Goal: Task Accomplishment & Management: Complete application form

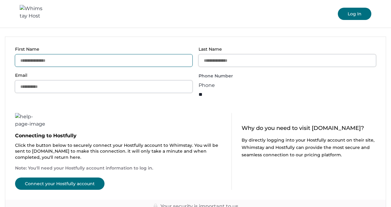
click at [175, 62] on input "First Name" at bounding box center [103, 60] width 177 height 12
type input "*******"
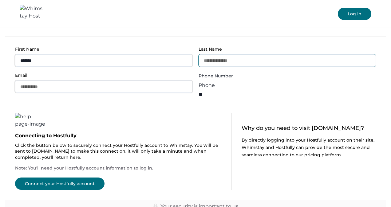
type input "*******"
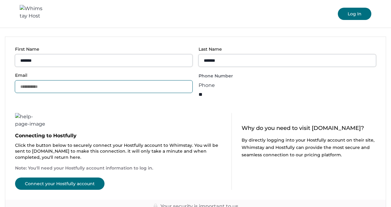
type input "**********"
click at [237, 89] on input "**" at bounding box center [223, 94] width 49 height 11
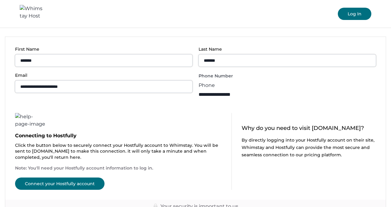
type input "**********"
click at [41, 178] on button "Connect your Hostfully account" at bounding box center [59, 184] width 89 height 12
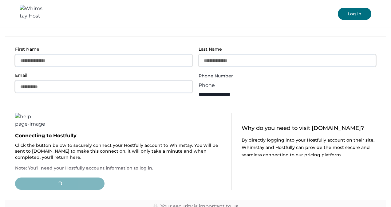
type input "**"
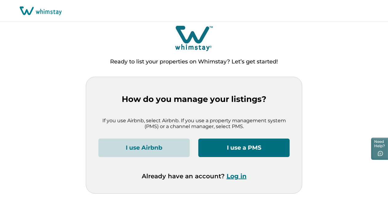
click at [276, 149] on button "I use a PMS" at bounding box center [243, 147] width 91 height 18
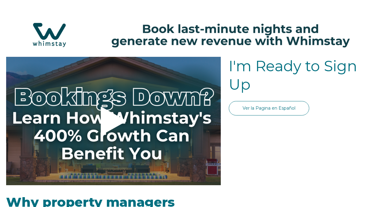
select select "US"
select select "Standard"
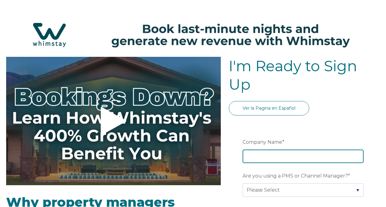
click at [285, 157] on input "Company Name *" at bounding box center [303, 157] width 121 height 14
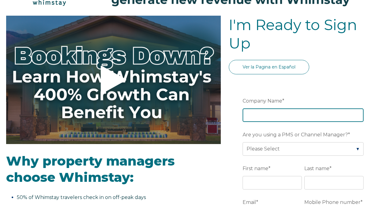
scroll to position [47, 0]
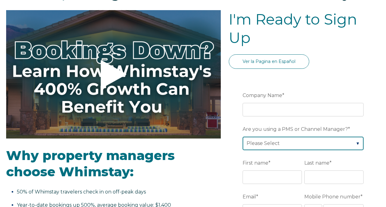
click at [331, 142] on div "Are you using a PMS or Channel Manager? * Please Select Barefoot BookingPal Boo…" at bounding box center [305, 137] width 124 height 26
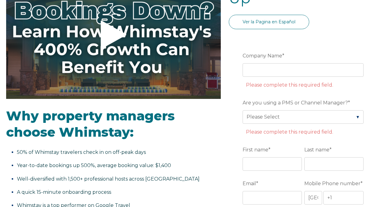
scroll to position [87, 0]
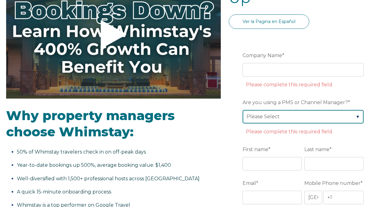
click at [362, 119] on select "Please Select Barefoot BookingPal Boost Brightside CiiRUS Escapia Guesty Hostaw…" at bounding box center [303, 117] width 121 height 14
select select "Hostfully"
click at [243, 110] on select "Please Select Barefoot BookingPal Boost Brightside CiiRUS Escapia Guesty Hostaw…" at bounding box center [303, 117] width 121 height 14
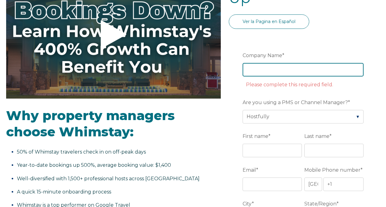
click at [340, 70] on input "Company Name *" at bounding box center [303, 70] width 121 height 14
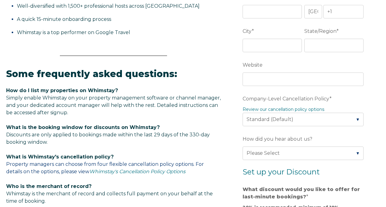
scroll to position [260, 0]
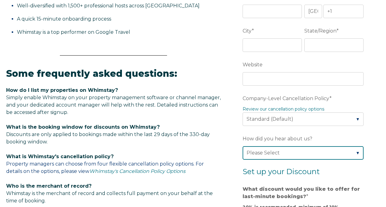
click at [331, 152] on select "Please Select Found Whimstay through a Google search Direct outreach from a Whi…" at bounding box center [303, 153] width 121 height 14
select select "Other"
click at [243, 146] on select "Please Select Found Whimstay through a Google search Direct outreach from a Whi…" at bounding box center [303, 153] width 121 height 14
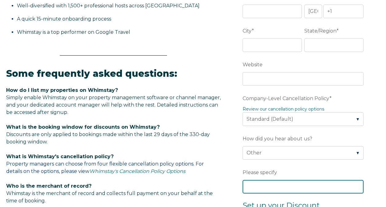
click at [269, 192] on input "Please specify" at bounding box center [303, 187] width 121 height 14
type input "P"
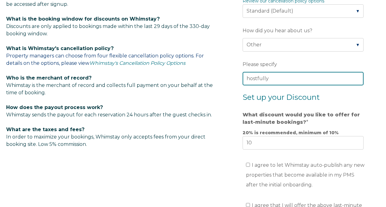
scroll to position [368, 0]
type input "hostfully"
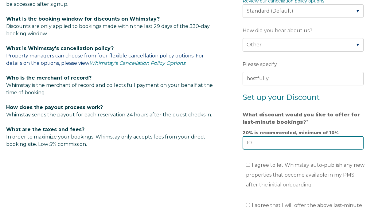
click at [351, 144] on input "10" at bounding box center [303, 143] width 121 height 14
type input "1"
type input "20"
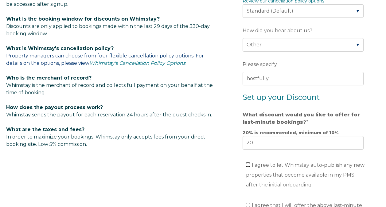
click at [248, 166] on input "I agree to let Whimstay auto-publish any new properties that become available i…" at bounding box center [248, 165] width 4 height 4
checkbox input "true"
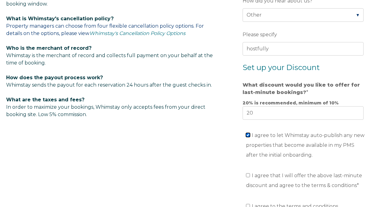
scroll to position [412, 0]
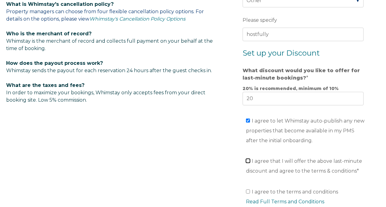
click at [248, 161] on input "I agree that I will offer the above last-minute discount and agree to the terms…" at bounding box center [248, 161] width 4 height 4
checkbox input "true"
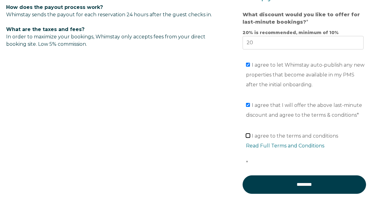
click at [248, 135] on input "I agree to the terms and conditions Read Full Terms and Conditions *" at bounding box center [248, 136] width 4 height 4
checkbox input "true"
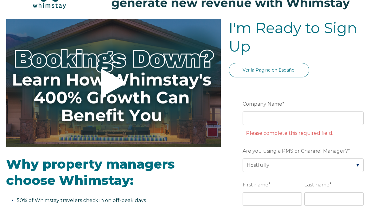
scroll to position [0, 0]
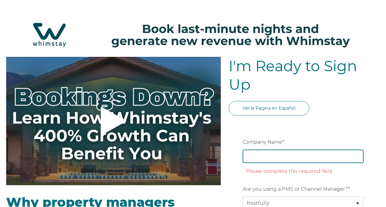
click at [298, 159] on input "Company Name *" at bounding box center [303, 157] width 121 height 14
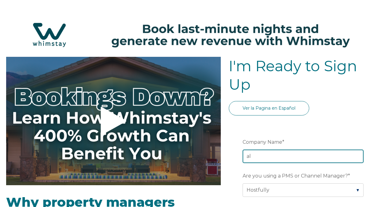
type input "a"
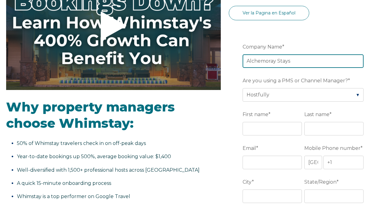
scroll to position [96, 0]
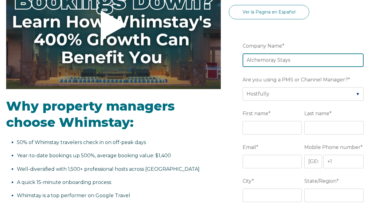
type input "Alchemoray Stays"
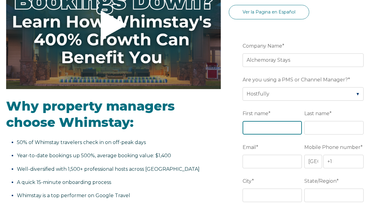
click at [295, 129] on input "First name *" at bounding box center [272, 128] width 59 height 14
type input "[PERSON_NAME]"
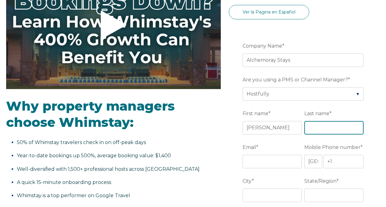
type input "[PERSON_NAME]"
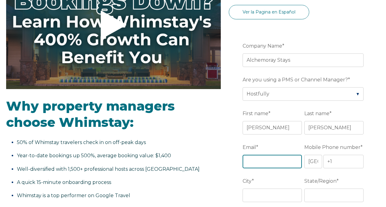
type input "[EMAIL_ADDRESS][DOMAIN_NAME]"
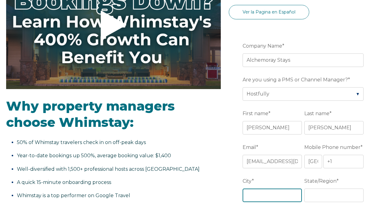
type input "Wallkill"
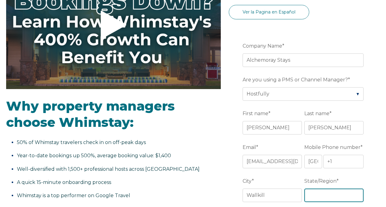
type input "[US_STATE]"
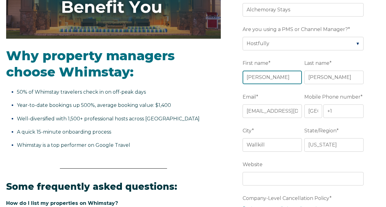
scroll to position [147, 0]
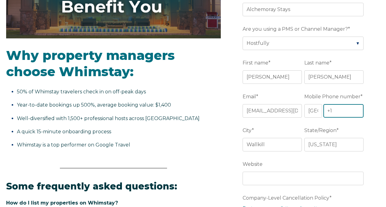
click at [350, 112] on input "+1" at bounding box center [344, 111] width 40 height 14
type input "[PHONE_NUMBER]"
click at [315, 115] on select "* [GEOGRAPHIC_DATA] (‫[GEOGRAPHIC_DATA]‬‎) [GEOGRAPHIC_DATA] ([GEOGRAPHIC_DATA]…" at bounding box center [314, 111] width 18 height 14
click at [305, 104] on select "* [GEOGRAPHIC_DATA] (‫[GEOGRAPHIC_DATA]‬‎) [GEOGRAPHIC_DATA] ([GEOGRAPHIC_DATA]…" at bounding box center [314, 111] width 18 height 14
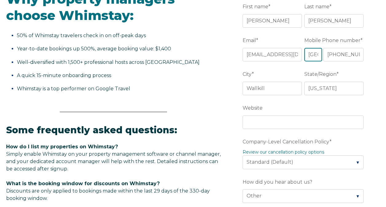
scroll to position [203, 0]
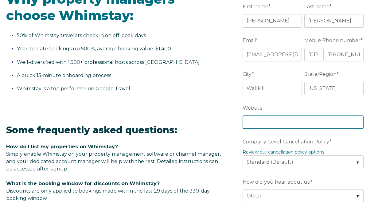
click at [355, 123] on input "Website" at bounding box center [303, 123] width 121 height 14
paste input "[URL][DOMAIN_NAME]"
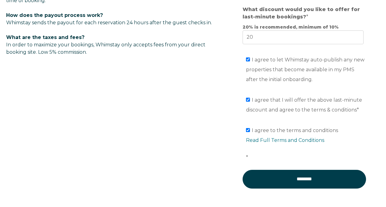
scroll to position [461, 0]
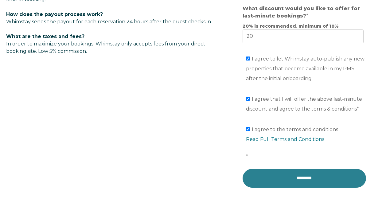
type input "[URL][DOMAIN_NAME]"
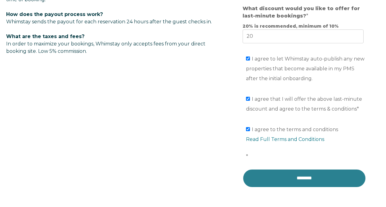
click at [335, 179] on input "********" at bounding box center [305, 178] width 124 height 18
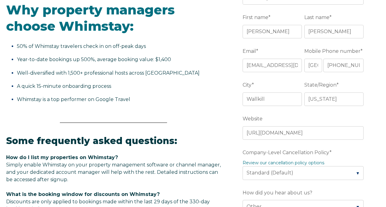
scroll to position [190, 0]
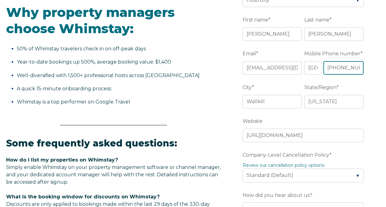
click at [357, 68] on input "[PHONE_NUMBER]" at bounding box center [344, 68] width 40 height 14
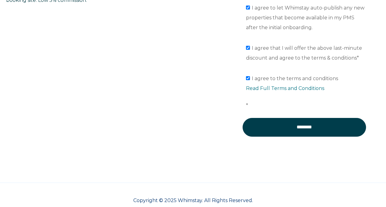
scroll to position [513, 0]
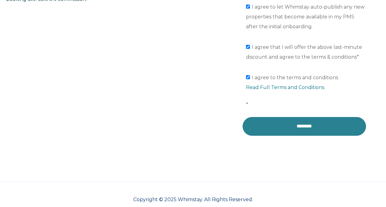
type input "[PHONE_NUMBER]"
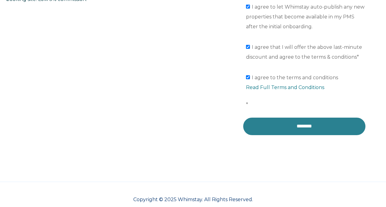
click at [350, 129] on input "********" at bounding box center [305, 126] width 124 height 18
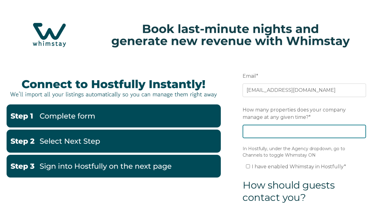
click at [359, 131] on input "1" at bounding box center [305, 132] width 124 height 14
click at [360, 131] on input "2" at bounding box center [305, 132] width 124 height 14
click at [361, 130] on input "3" at bounding box center [305, 132] width 124 height 14
click at [360, 131] on input "2" at bounding box center [305, 132] width 124 height 14
click at [360, 131] on input "1" at bounding box center [305, 132] width 124 height 14
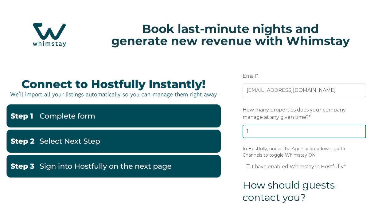
click at [360, 131] on input "0" at bounding box center [305, 132] width 124 height 14
click at [361, 131] on input "-1" at bounding box center [305, 132] width 124 height 14
click at [361, 131] on input "0" at bounding box center [305, 132] width 124 height 14
click at [360, 130] on input "1" at bounding box center [305, 132] width 124 height 14
click at [360, 131] on input "0" at bounding box center [305, 132] width 124 height 14
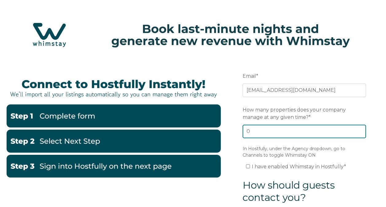
click at [361, 131] on input "1" at bounding box center [305, 132] width 124 height 14
click at [361, 130] on input "2" at bounding box center [305, 132] width 124 height 14
click at [360, 131] on input "3" at bounding box center [305, 132] width 124 height 14
click at [360, 131] on input "4" at bounding box center [305, 132] width 124 height 14
click at [360, 130] on input "5" at bounding box center [305, 132] width 124 height 14
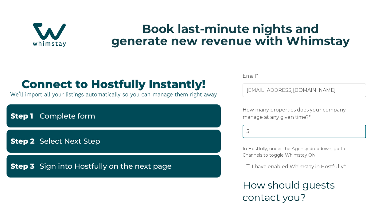
click at [360, 130] on input "6" at bounding box center [305, 132] width 124 height 14
type input "7"
click at [360, 131] on input "7" at bounding box center [305, 132] width 124 height 14
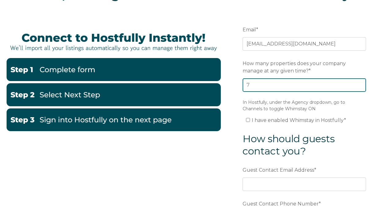
scroll to position [47, 0]
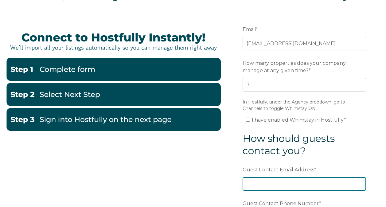
click at [275, 186] on input "Guest Contact Email Address *" at bounding box center [305, 184] width 124 height 14
type input "[EMAIL_ADDRESS][DOMAIN_NAME]"
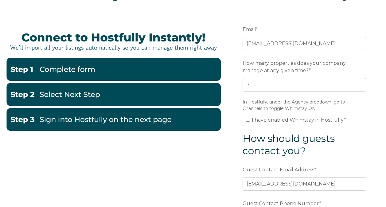
type input "+1 (626) 624-6226"
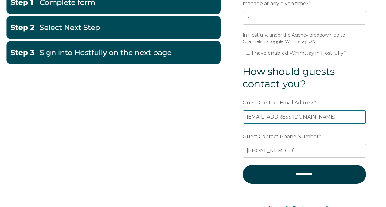
scroll to position [114, 0]
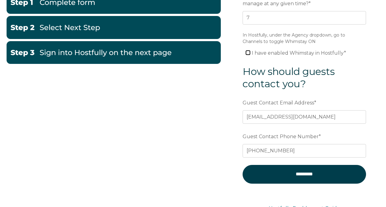
click at [248, 54] on input "I have enabled Whimstay in Hostfully *" at bounding box center [248, 53] width 4 height 4
checkbox input "true"
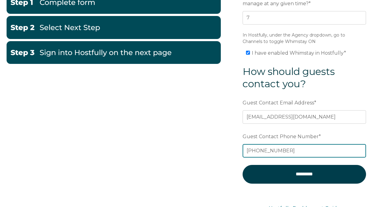
click at [344, 151] on input "+1 (626) 624-6226" at bounding box center [305, 151] width 124 height 14
type input "+"
type input "8"
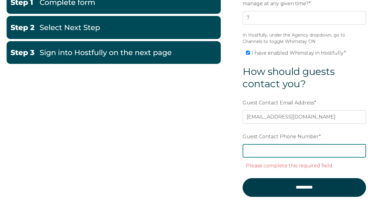
type input "5"
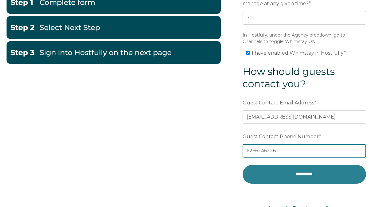
type input "6266246226"
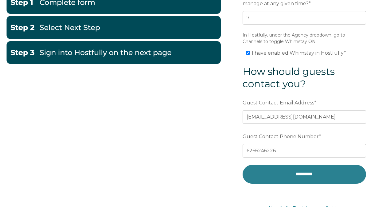
click at [303, 175] on input "*********" at bounding box center [305, 174] width 124 height 18
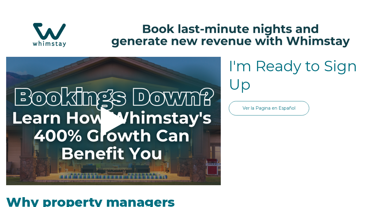
select select "US"
select select "Standard"
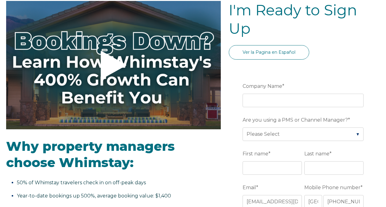
scroll to position [56, 0]
